Goal: Information Seeking & Learning: Learn about a topic

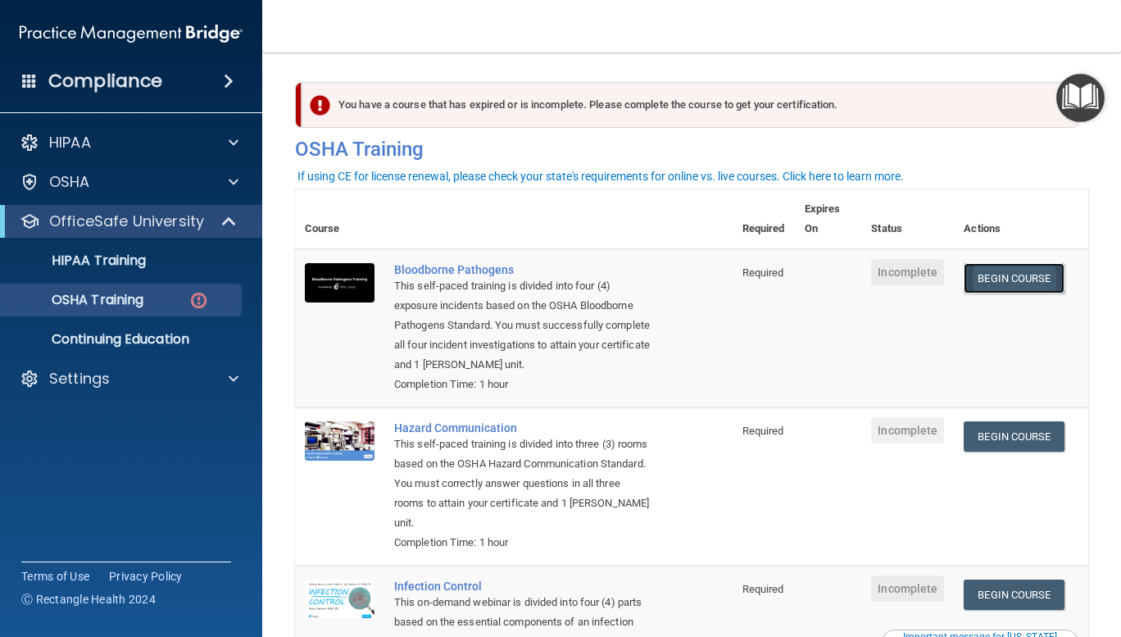
click at [1001, 285] on link "Begin Course" at bounding box center [1014, 278] width 100 height 30
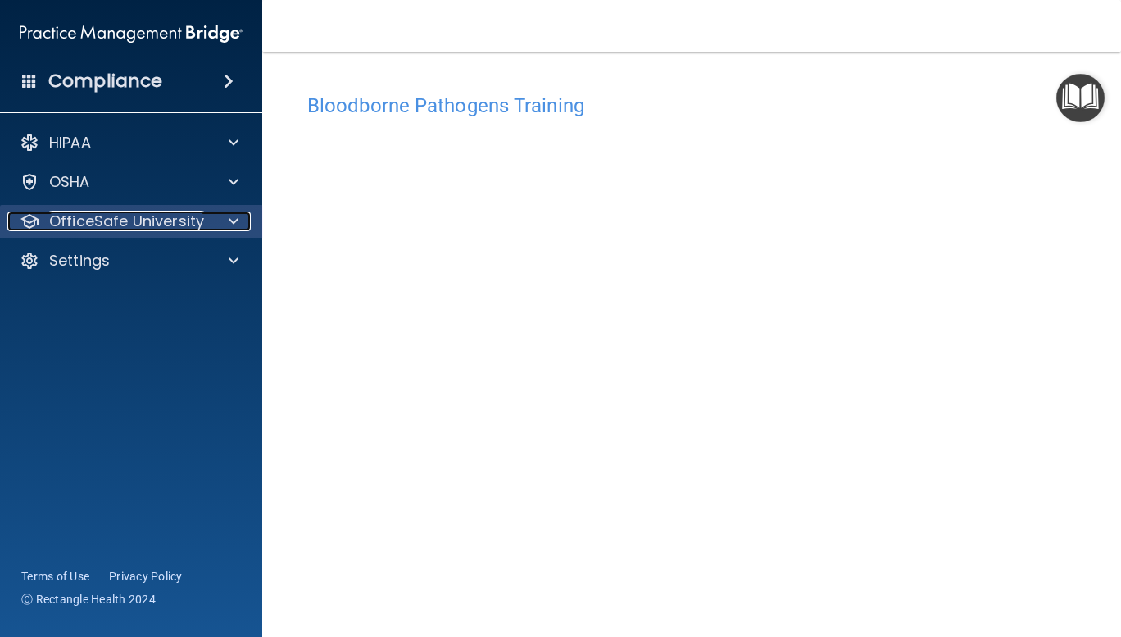
click at [237, 222] on span at bounding box center [234, 221] width 10 height 20
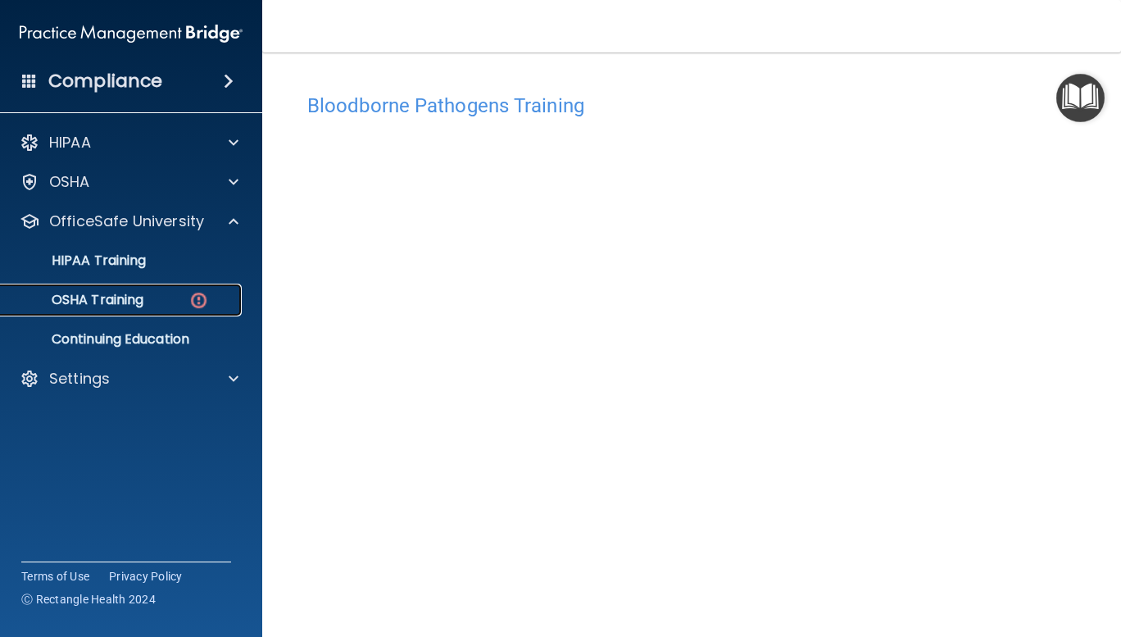
click at [143, 302] on p "OSHA Training" at bounding box center [77, 300] width 133 height 16
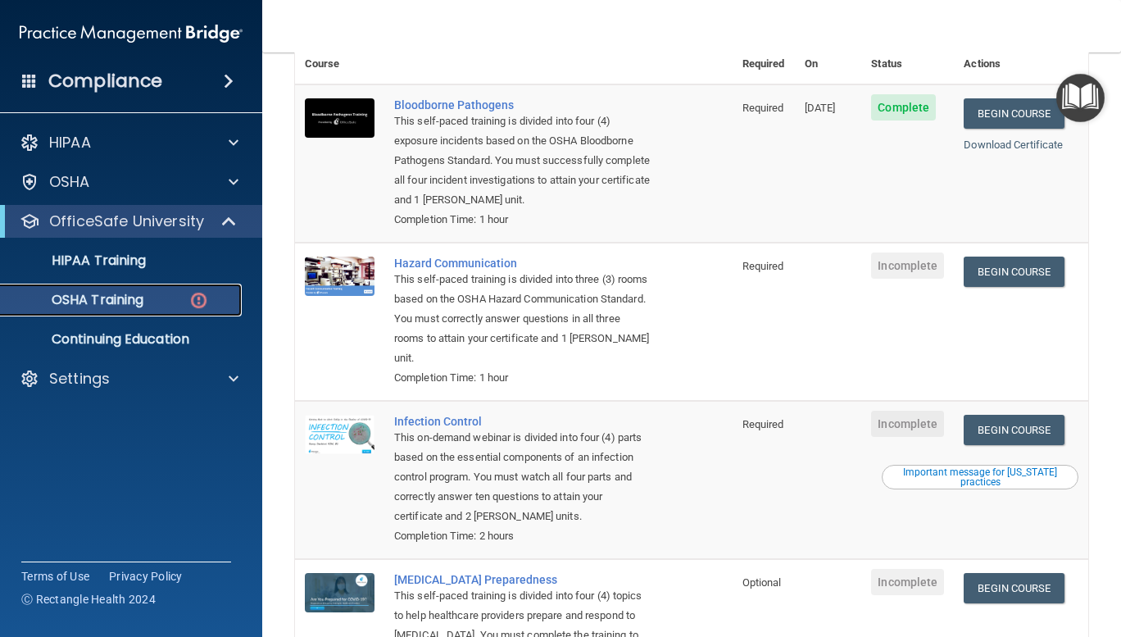
scroll to position [156, 0]
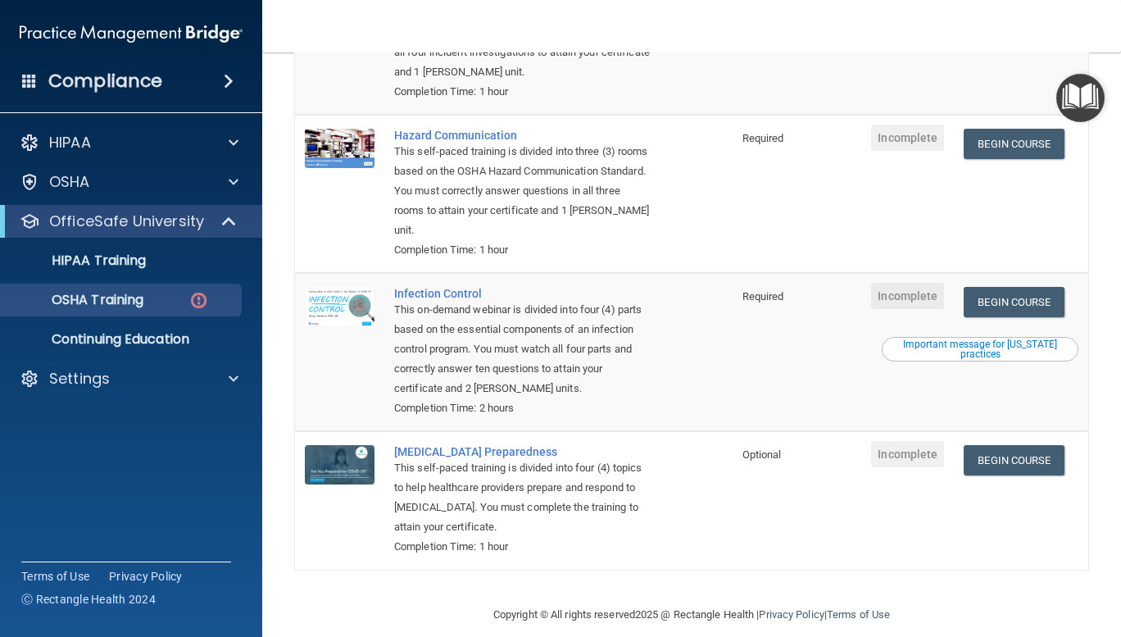
scroll to position [314, 0]
